Goal: Information Seeking & Learning: Learn about a topic

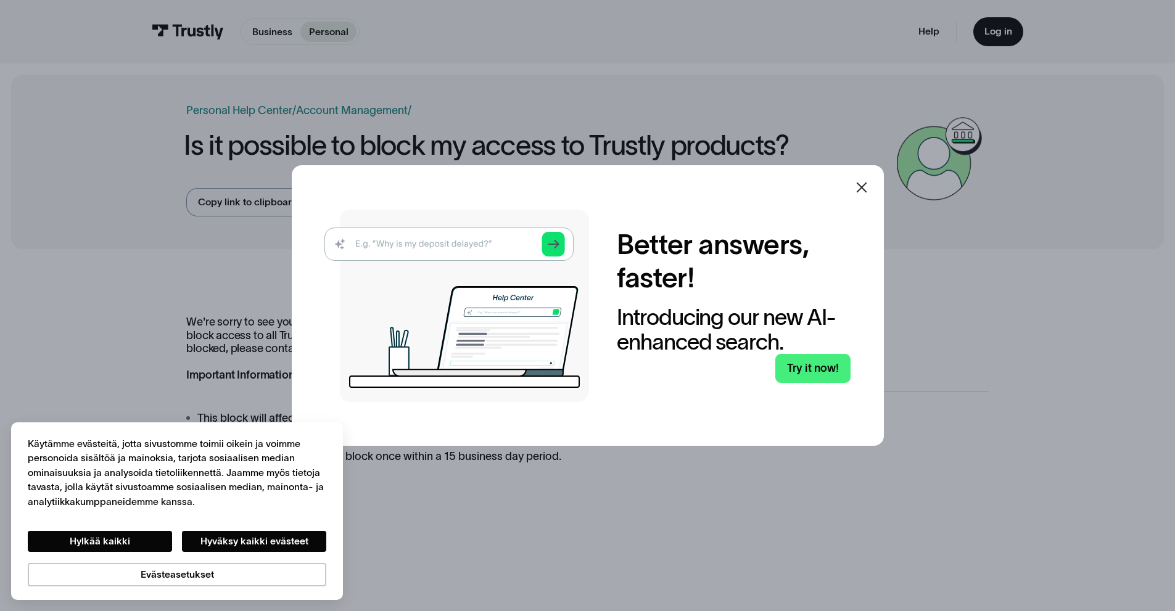
click at [848, 184] on div "Better answers, faster! Introducing our new AI-enhanced search. Try it now!" at bounding box center [588, 305] width 592 height 281
click at [851, 184] on div at bounding box center [862, 188] width 30 height 30
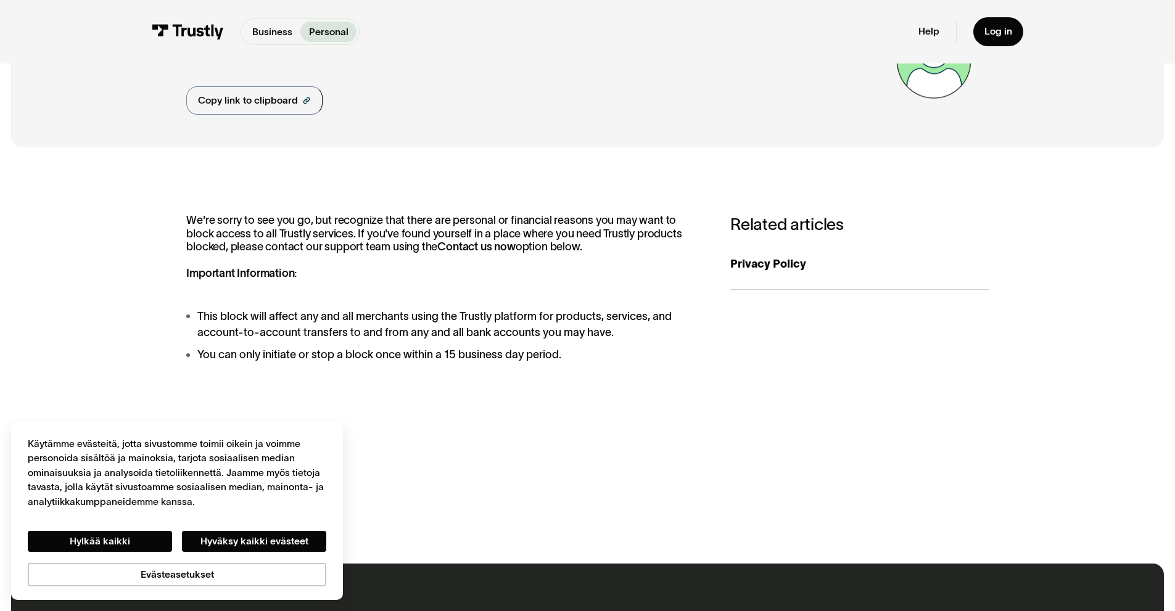
scroll to position [123, 0]
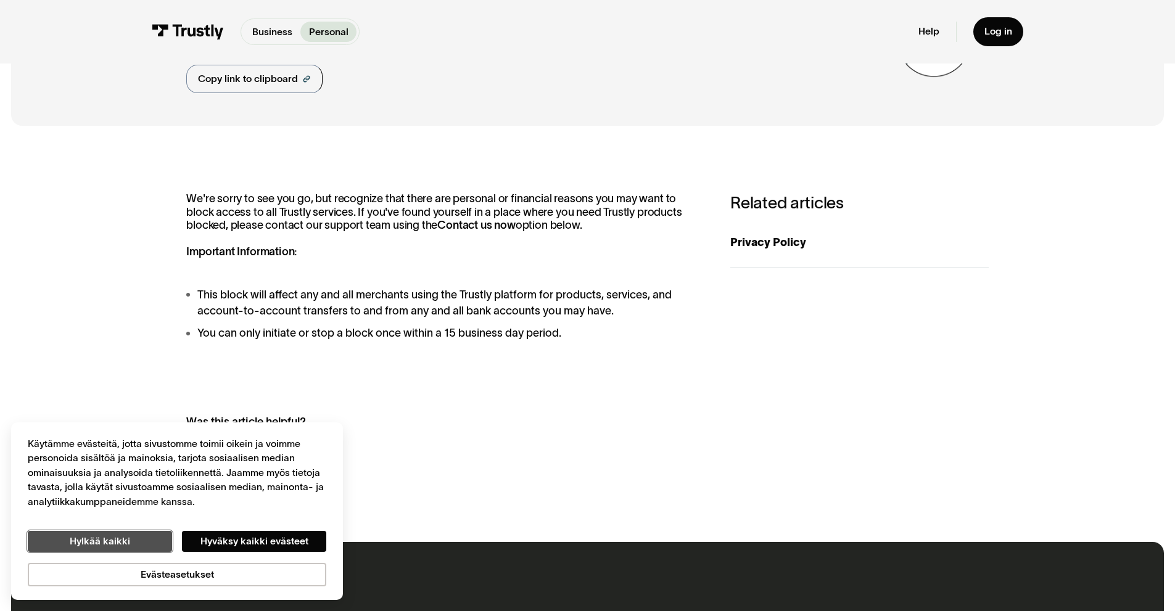
click at [107, 541] on button "Hylkää kaikki" at bounding box center [100, 541] width 144 height 21
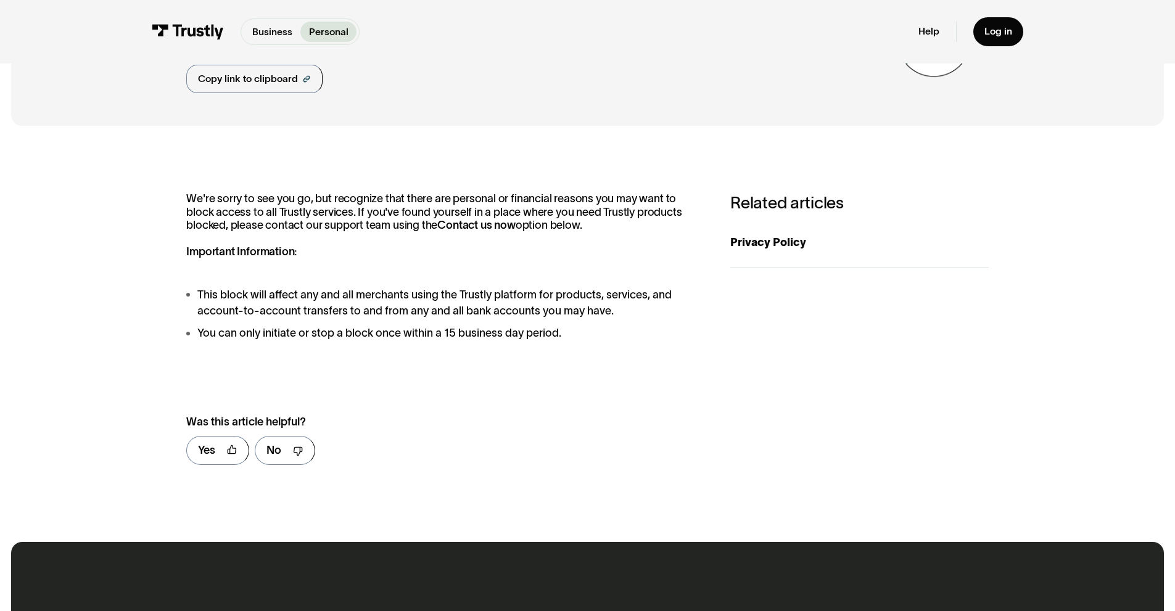
click at [437, 229] on strong "Contact us now" at bounding box center [476, 225] width 78 height 12
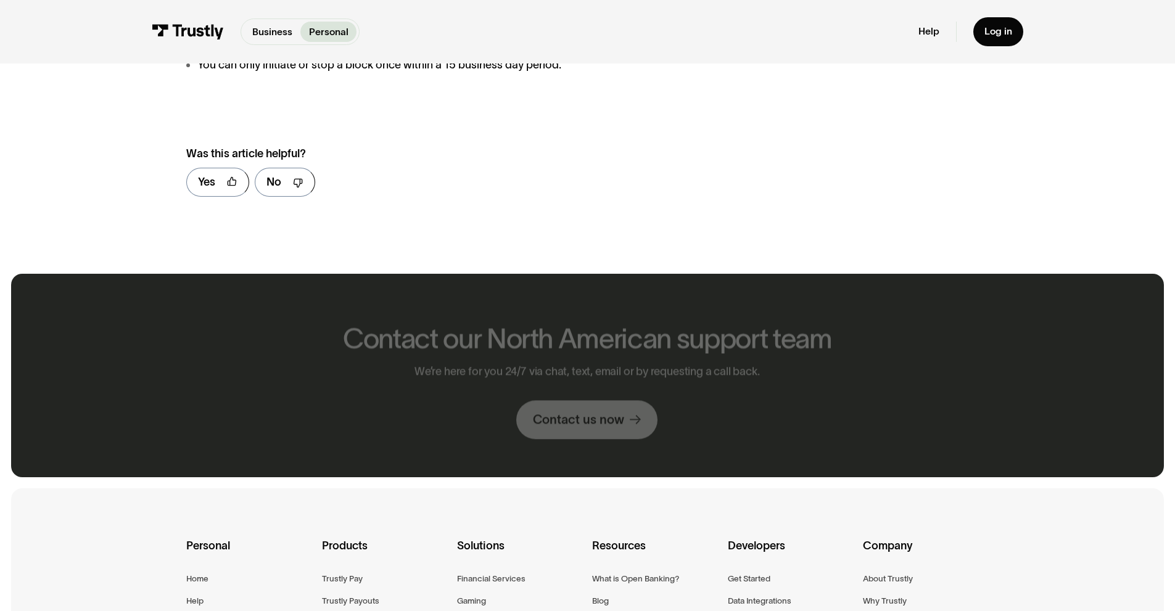
scroll to position [432, 0]
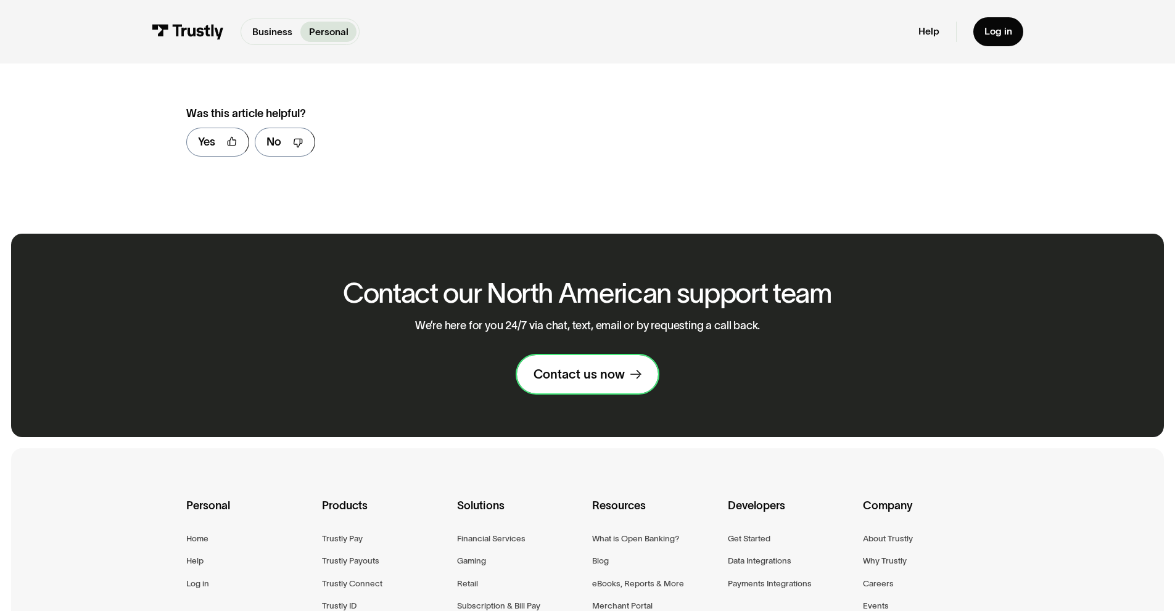
click at [563, 369] on div "Contact us now" at bounding box center [578, 374] width 91 height 16
click at [574, 374] on div "Contact us now" at bounding box center [578, 374] width 91 height 16
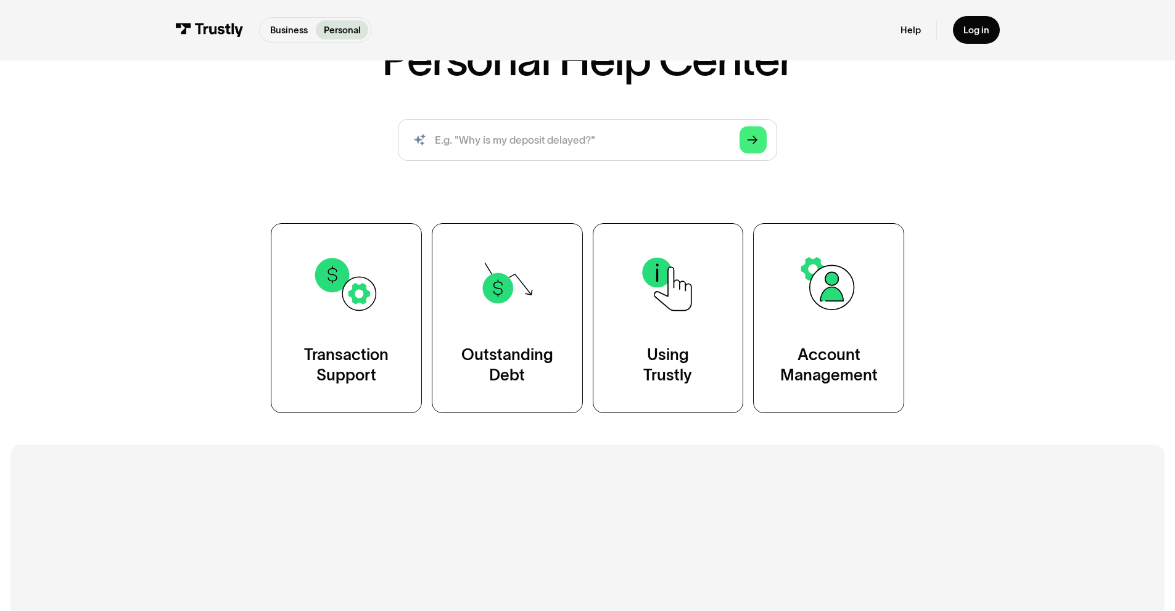
scroll to position [123, 0]
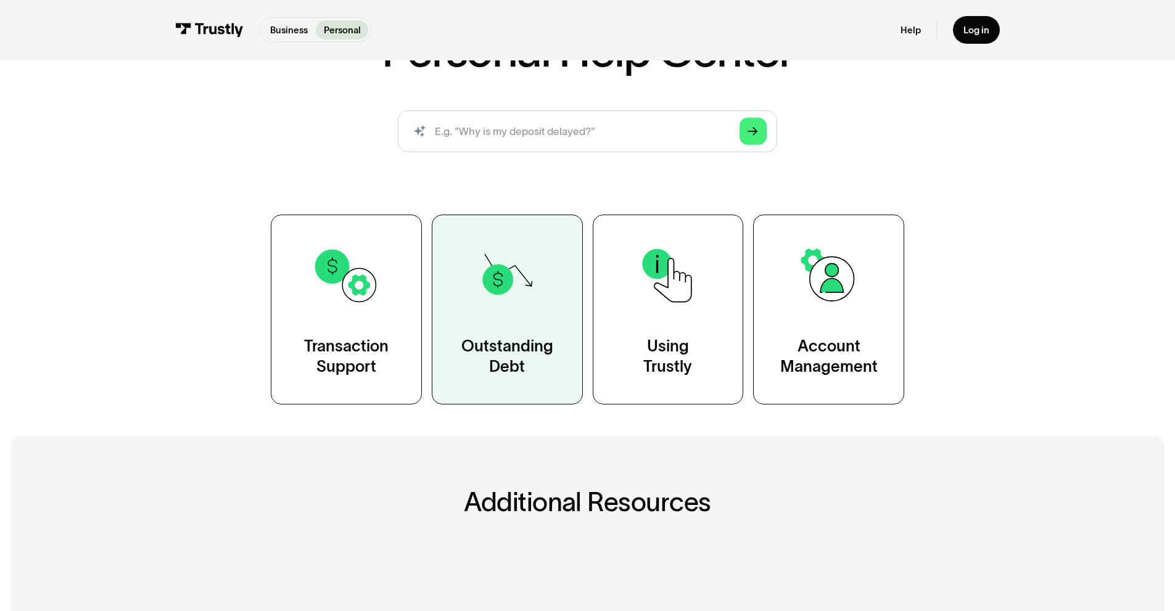
click at [530, 323] on link "Outstanding Debt" at bounding box center [507, 309] width 151 height 189
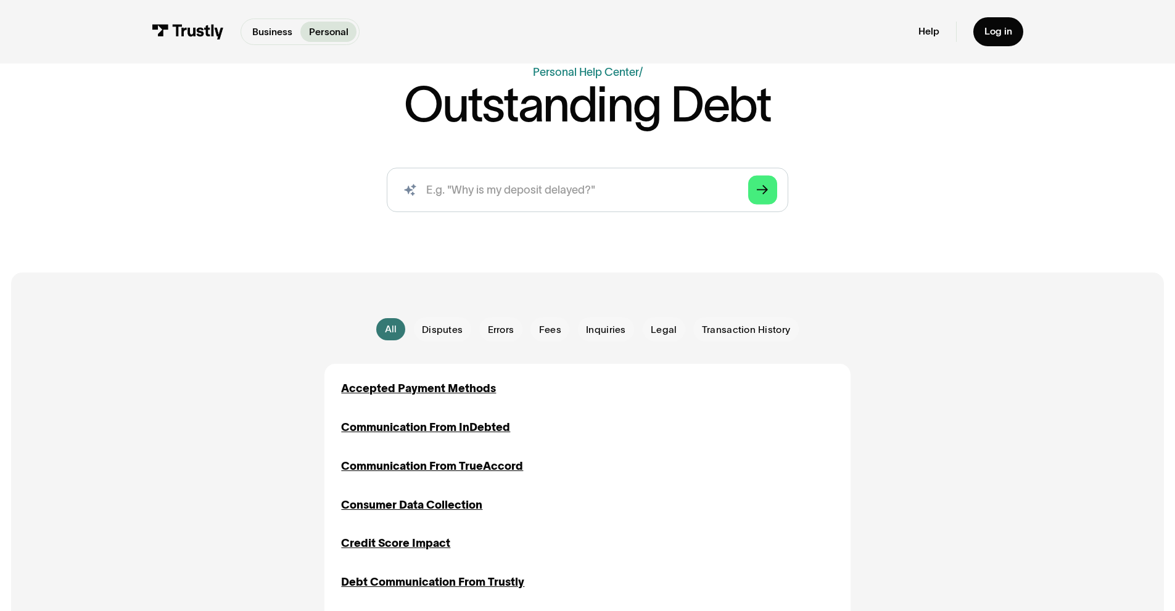
scroll to position [123, 0]
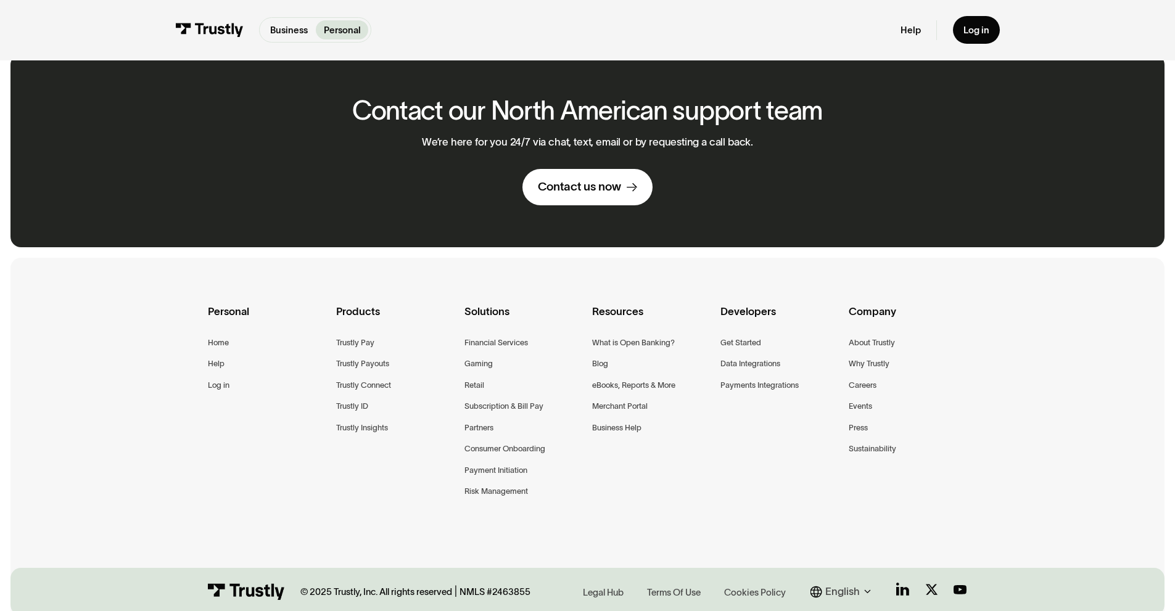
scroll to position [911, 0]
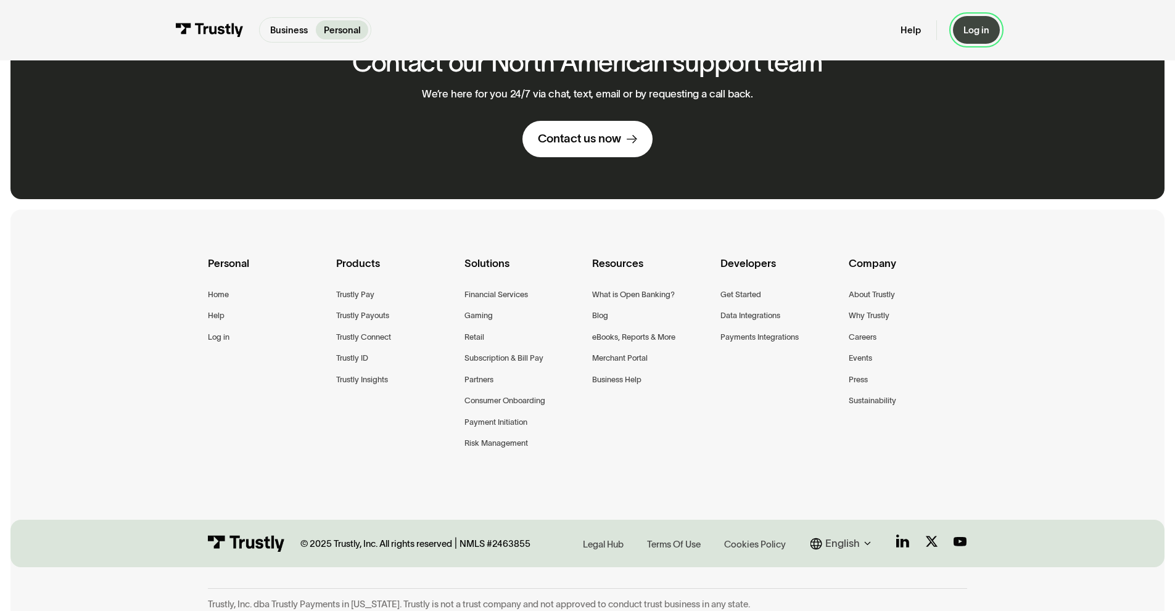
click at [967, 35] on div "Log in" at bounding box center [976, 30] width 26 height 12
